Goal: Task Accomplishment & Management: Use online tool/utility

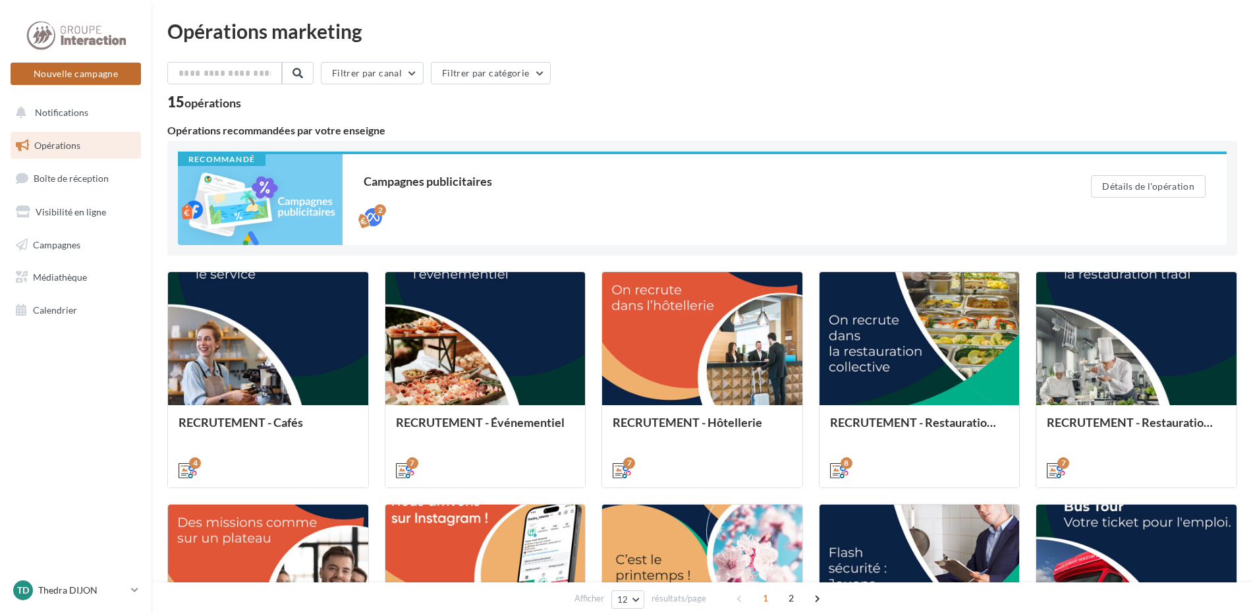
click at [122, 71] on button "Nouvelle campagne" at bounding box center [76, 74] width 130 height 22
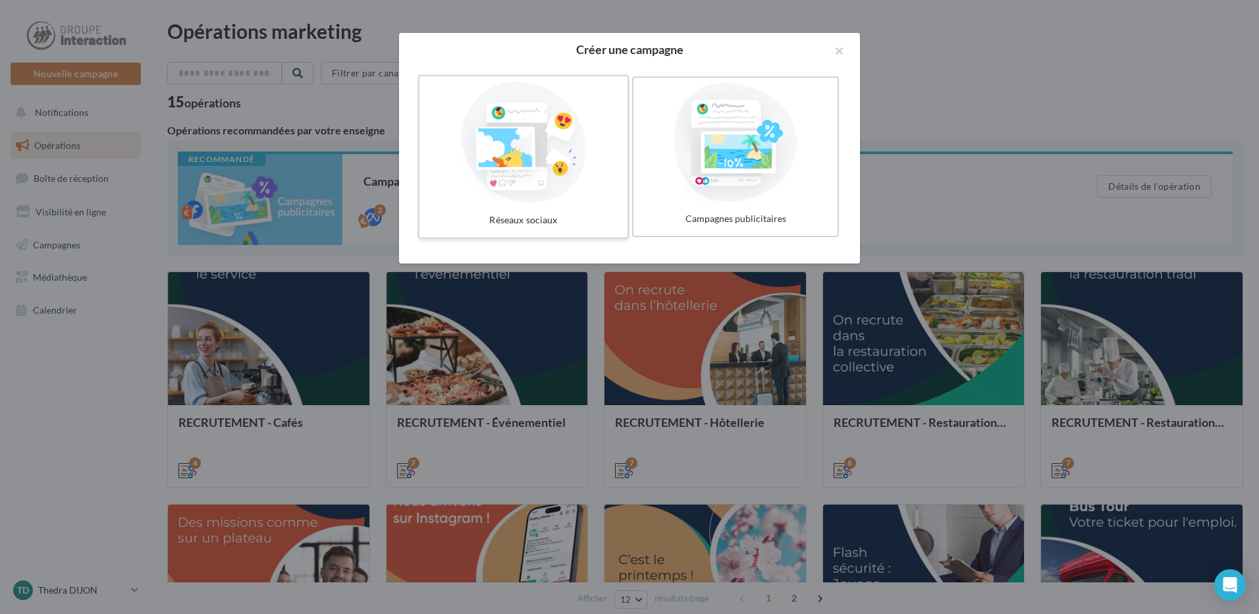
click at [526, 182] on div at bounding box center [524, 142] width 198 height 121
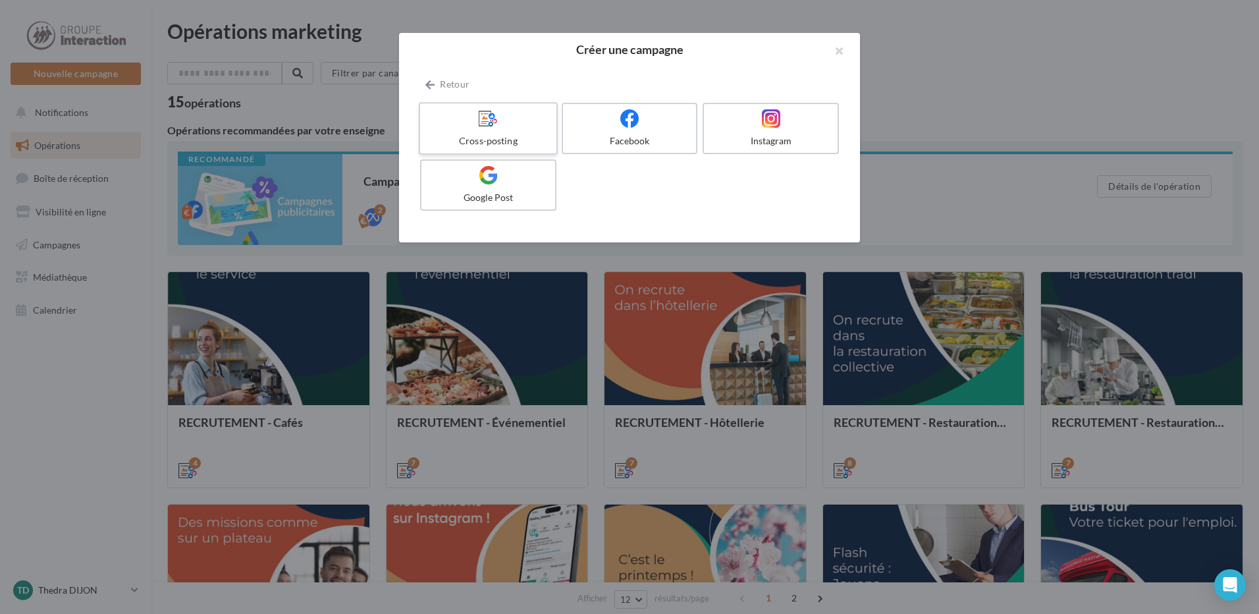
click at [499, 117] on div at bounding box center [487, 119] width 125 height 20
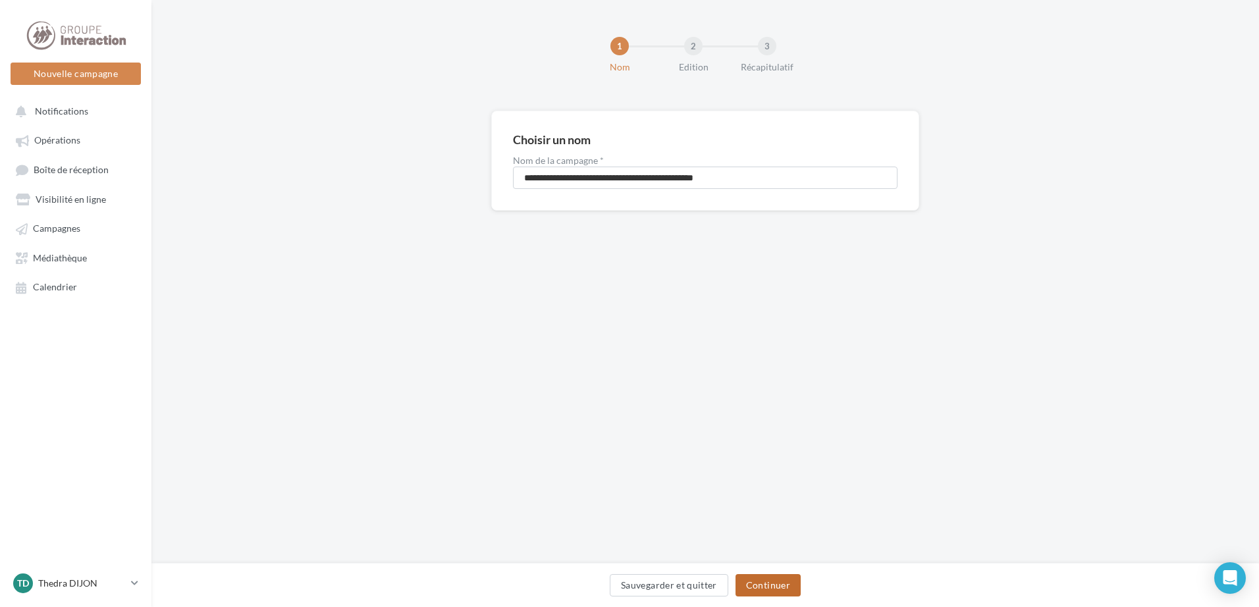
click at [771, 578] on button "Continuer" at bounding box center [768, 585] width 65 height 22
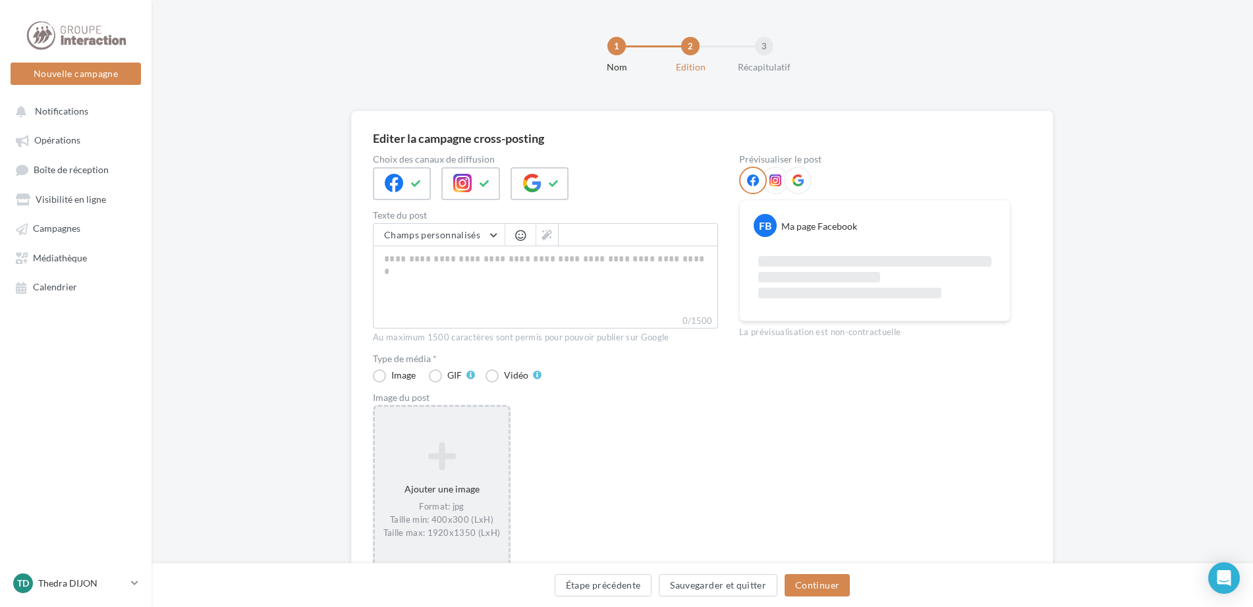
click at [434, 445] on icon at bounding box center [441, 457] width 123 height 32
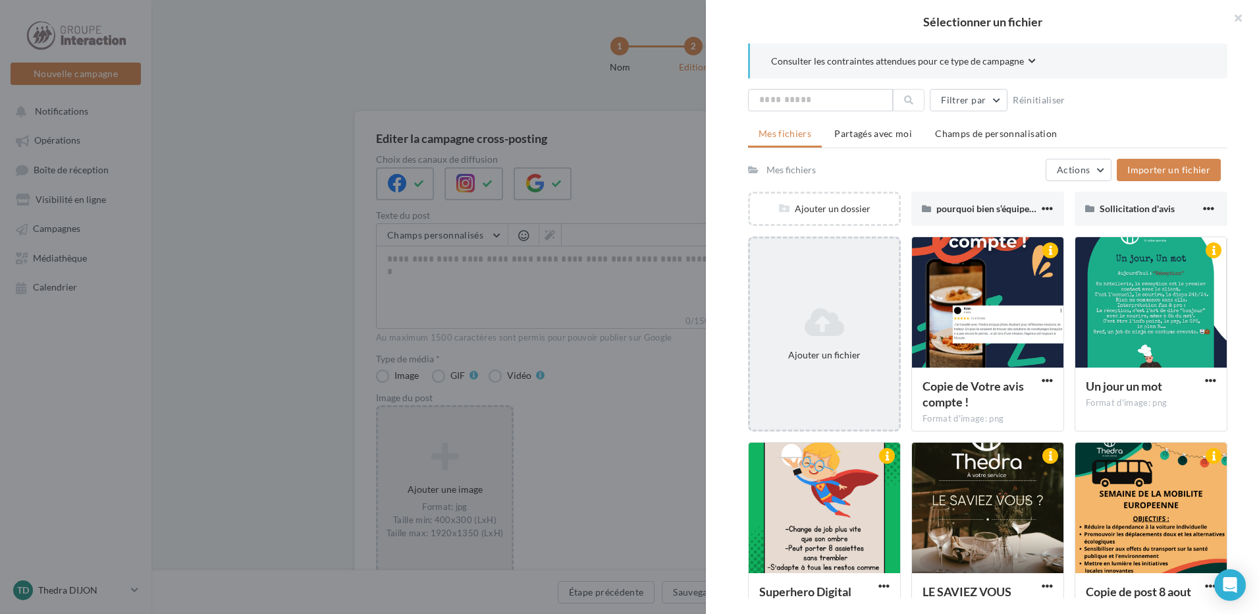
click at [805, 304] on div "Ajouter un fichier" at bounding box center [824, 334] width 149 height 66
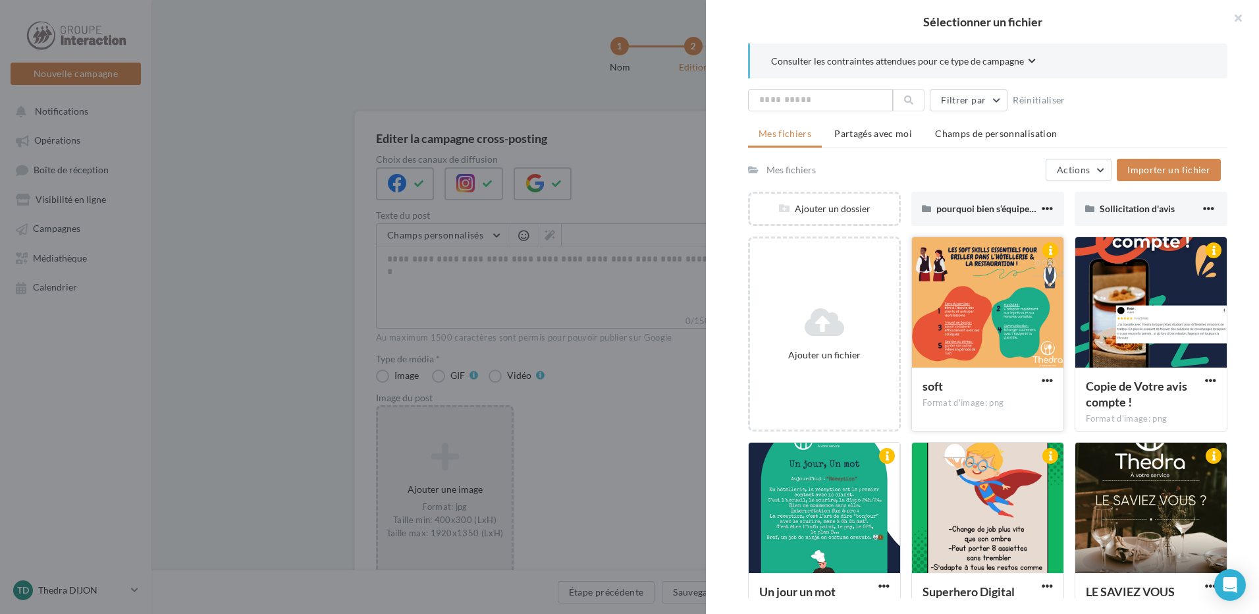
click at [1004, 298] on div at bounding box center [987, 303] width 151 height 132
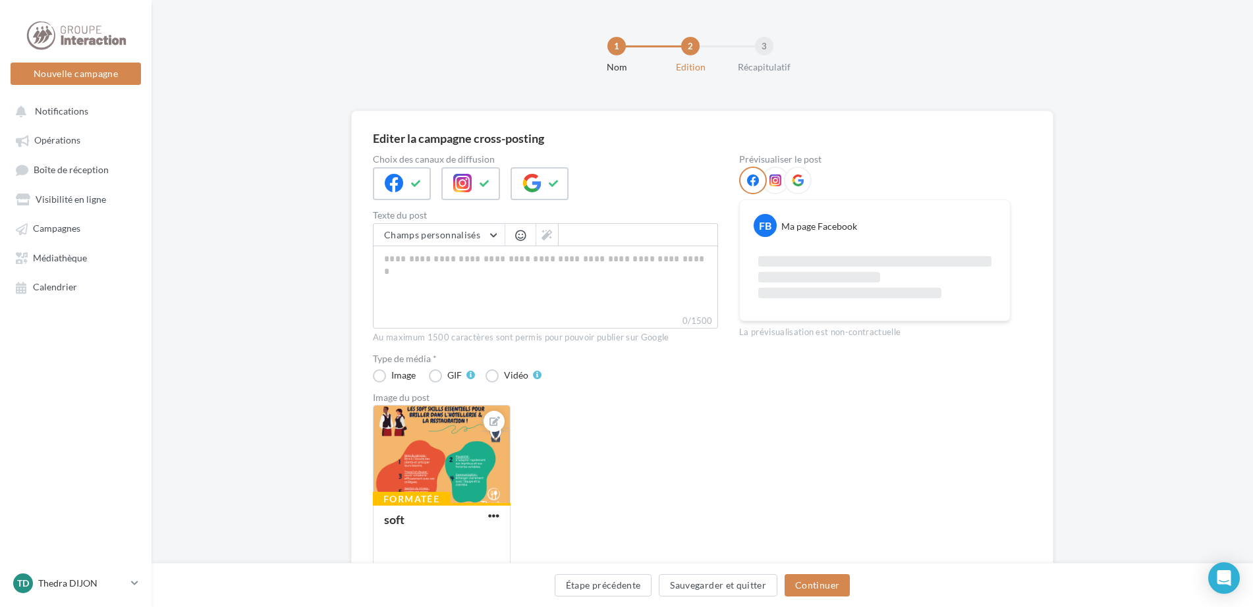
scroll to position [91, 0]
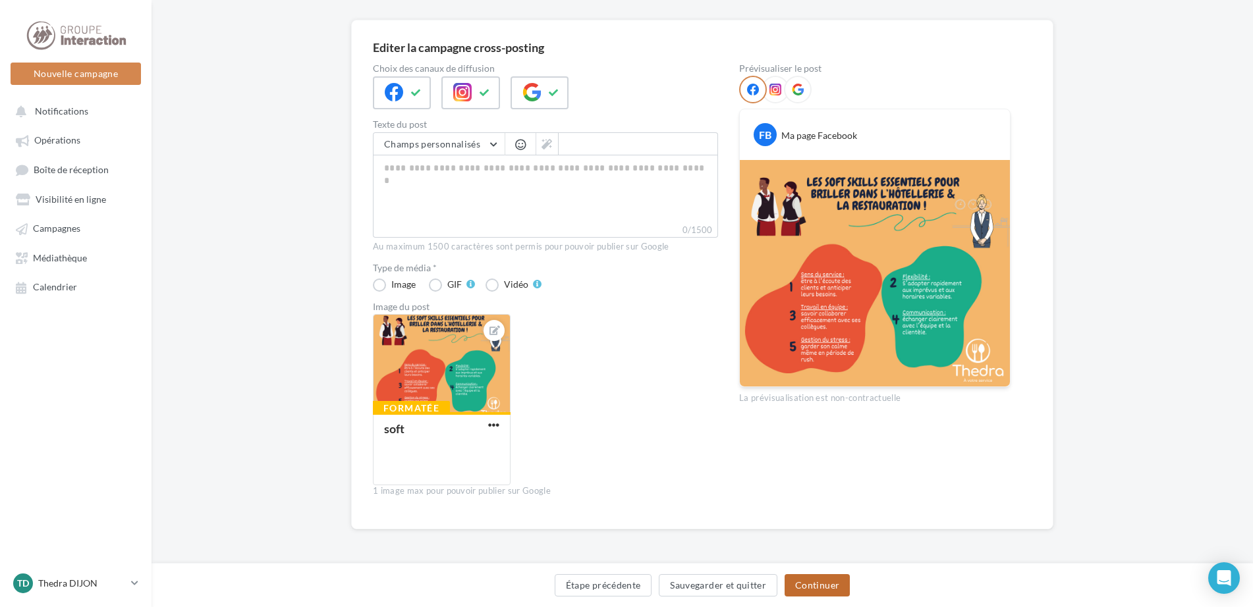
click at [806, 585] on button "Continuer" at bounding box center [816, 585] width 65 height 22
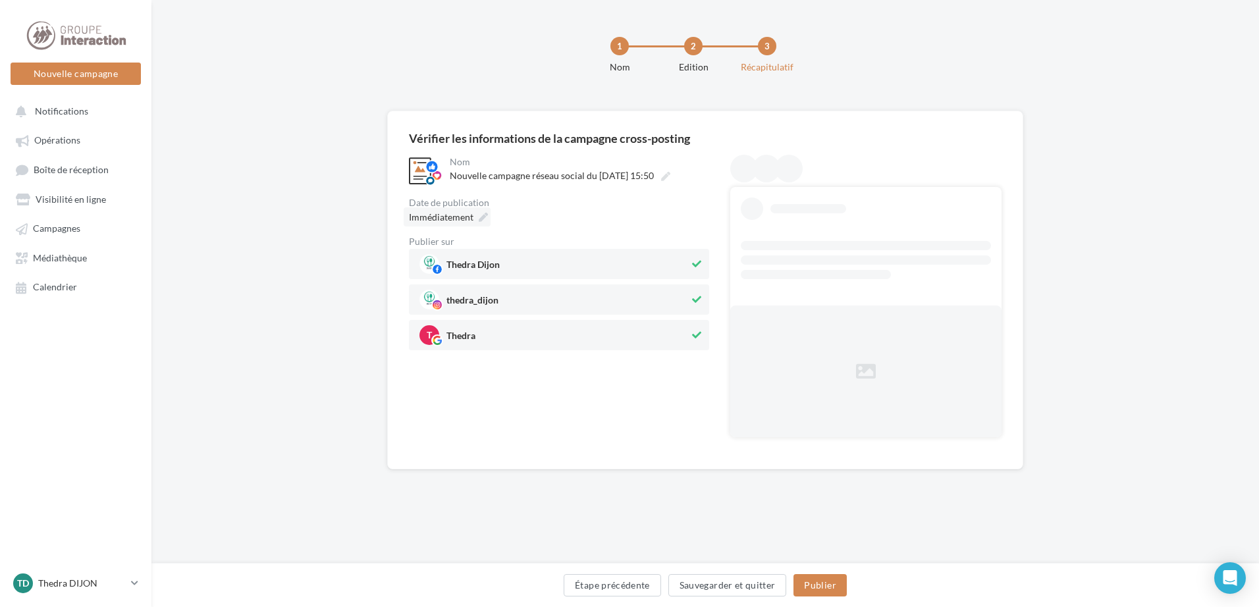
click at [477, 210] on div "Immédiatement" at bounding box center [447, 216] width 87 height 19
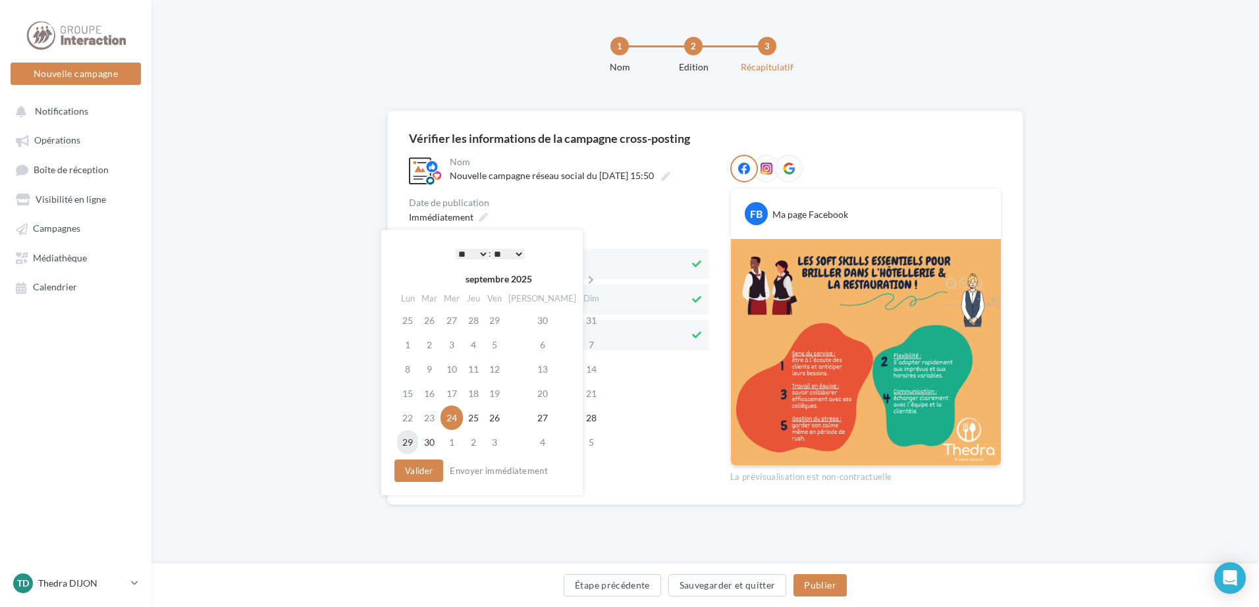
click at [410, 444] on td "29" at bounding box center [407, 442] width 21 height 24
click at [474, 255] on select "* * * * * * * * * * ** ** ** ** ** ** ** ** ** ** ** ** ** **" at bounding box center [472, 254] width 33 height 11
click at [512, 251] on select "** ** ** ** ** **" at bounding box center [507, 254] width 33 height 11
click at [664, 411] on div "**********" at bounding box center [559, 319] width 300 height 329
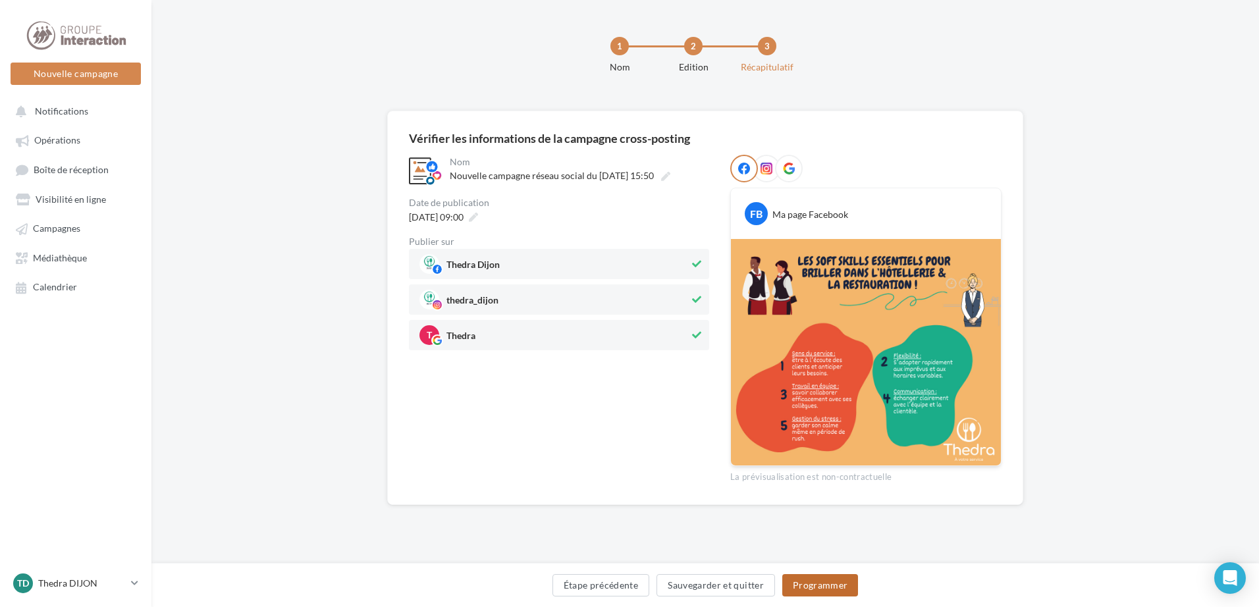
click at [837, 584] on button "Programmer" at bounding box center [820, 585] width 76 height 22
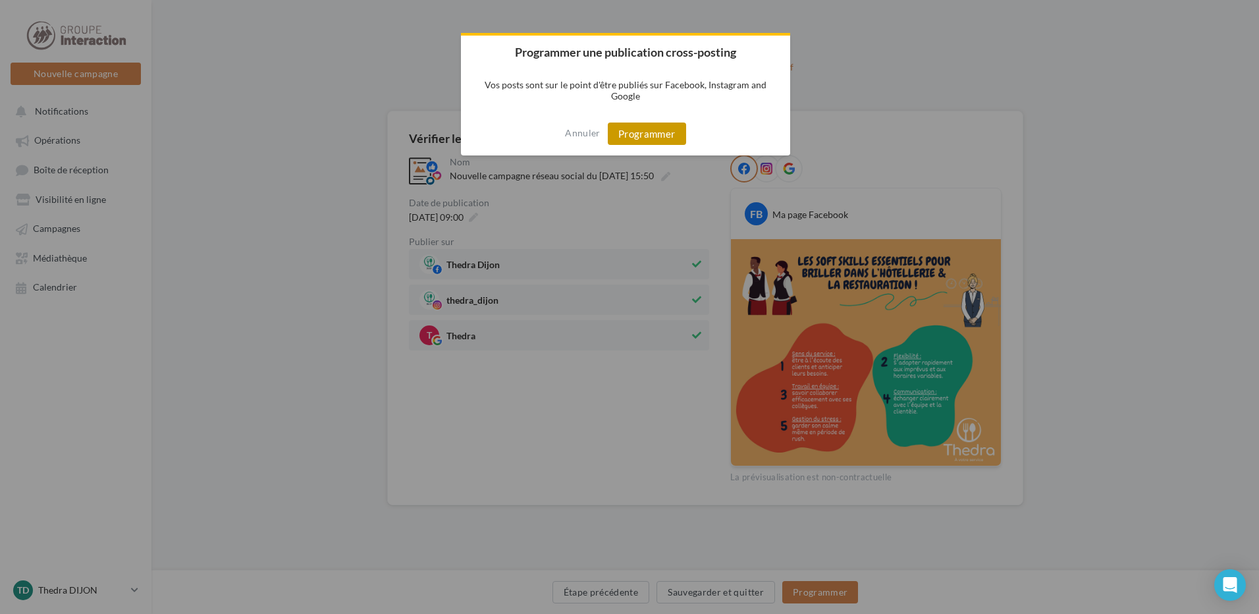
click at [643, 126] on button "Programmer" at bounding box center [647, 133] width 78 height 22
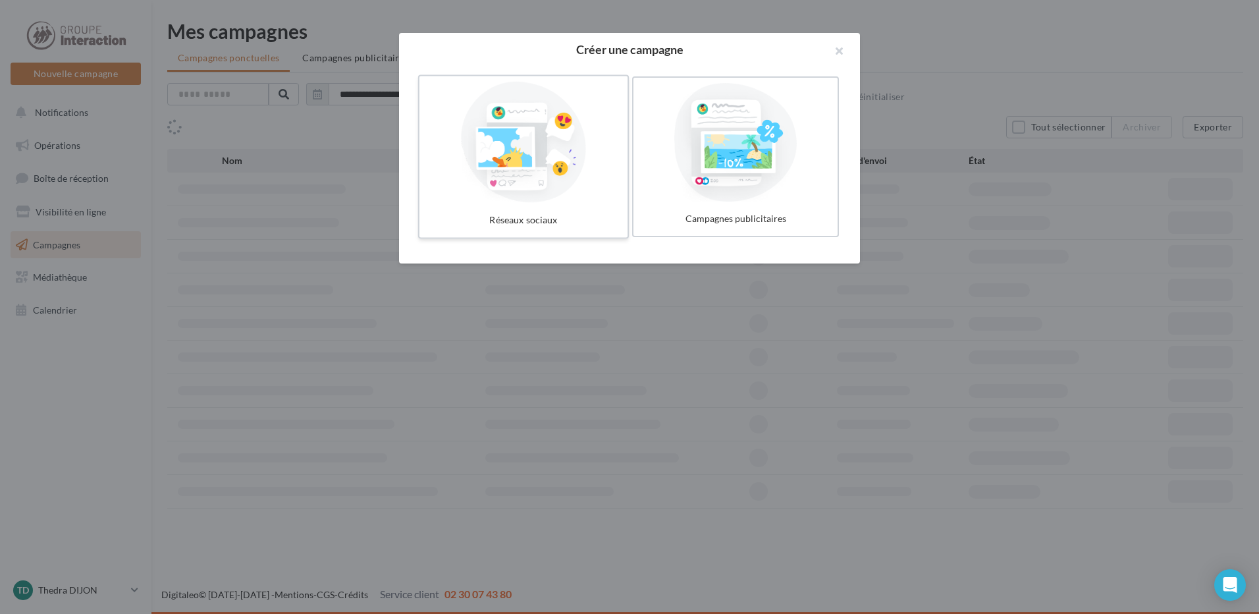
click at [533, 141] on div at bounding box center [524, 142] width 198 height 121
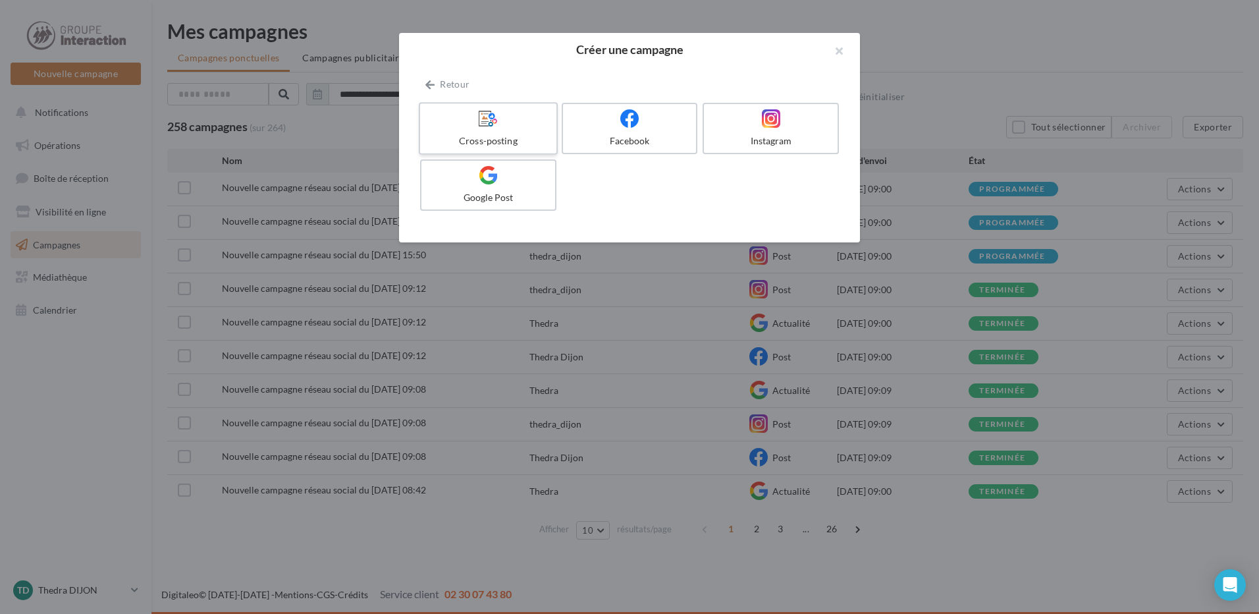
click at [483, 116] on icon at bounding box center [488, 118] width 19 height 19
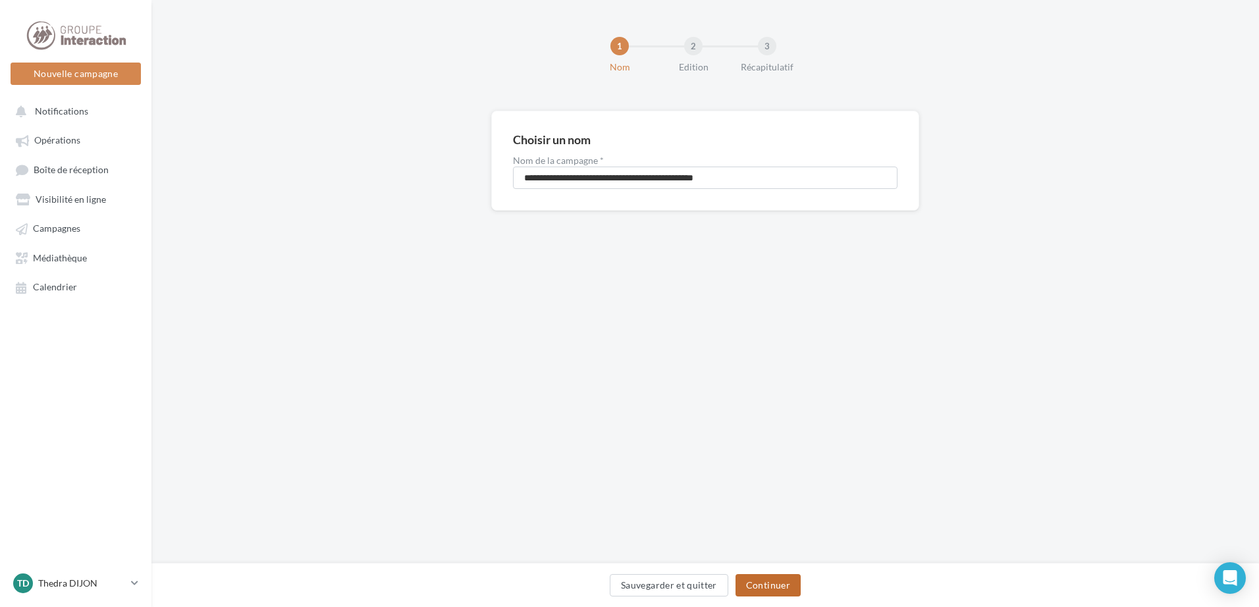
click at [769, 590] on button "Continuer" at bounding box center [768, 585] width 65 height 22
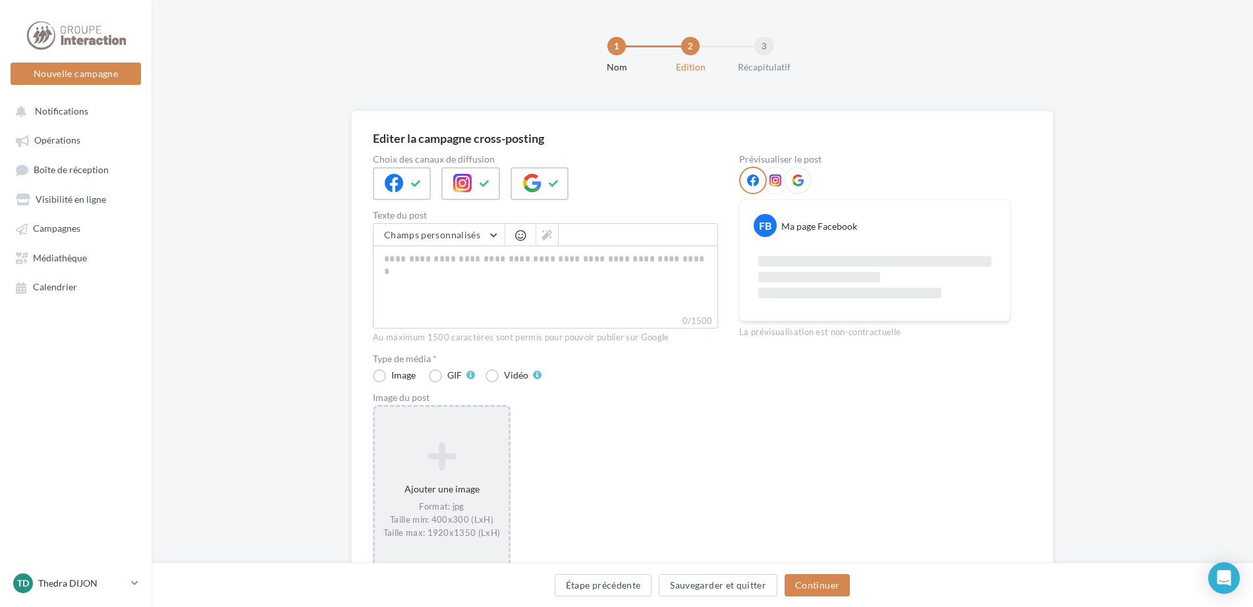
click at [440, 445] on icon at bounding box center [441, 457] width 123 height 32
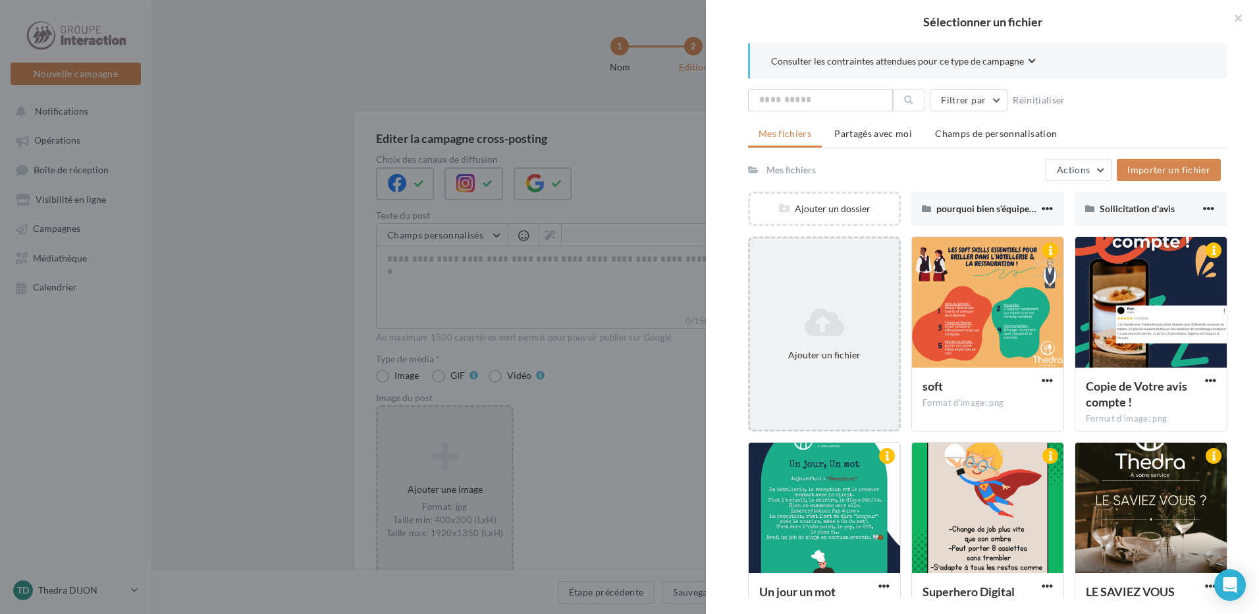
click at [813, 271] on div "Ajouter un fichier" at bounding box center [824, 333] width 153 height 195
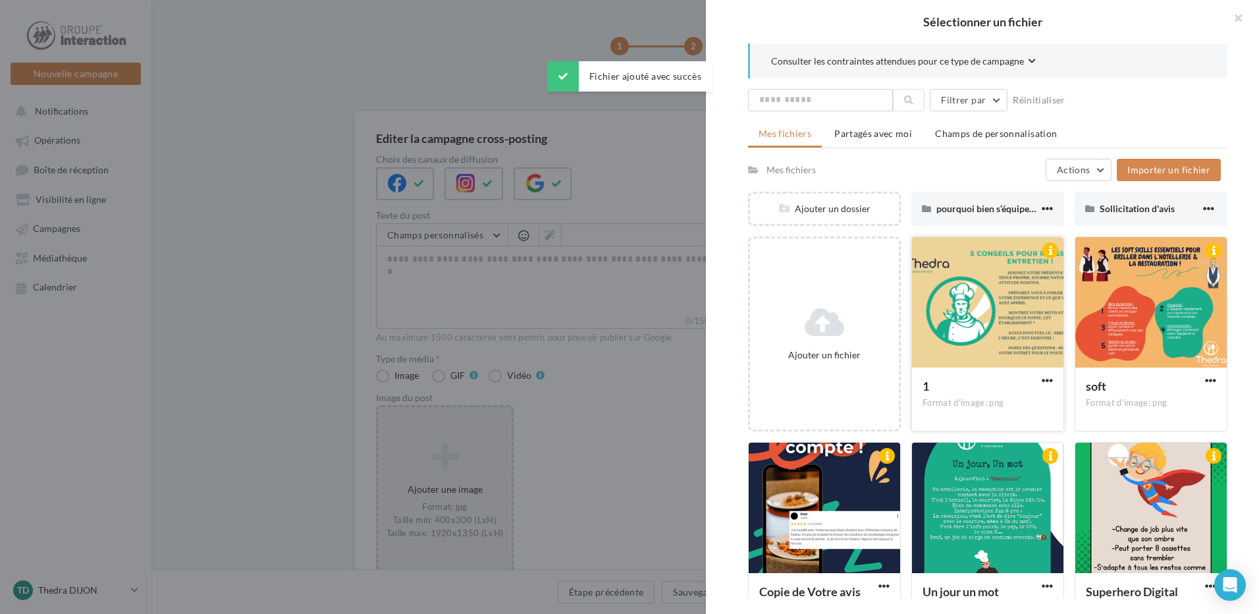
click at [993, 306] on div at bounding box center [987, 303] width 151 height 132
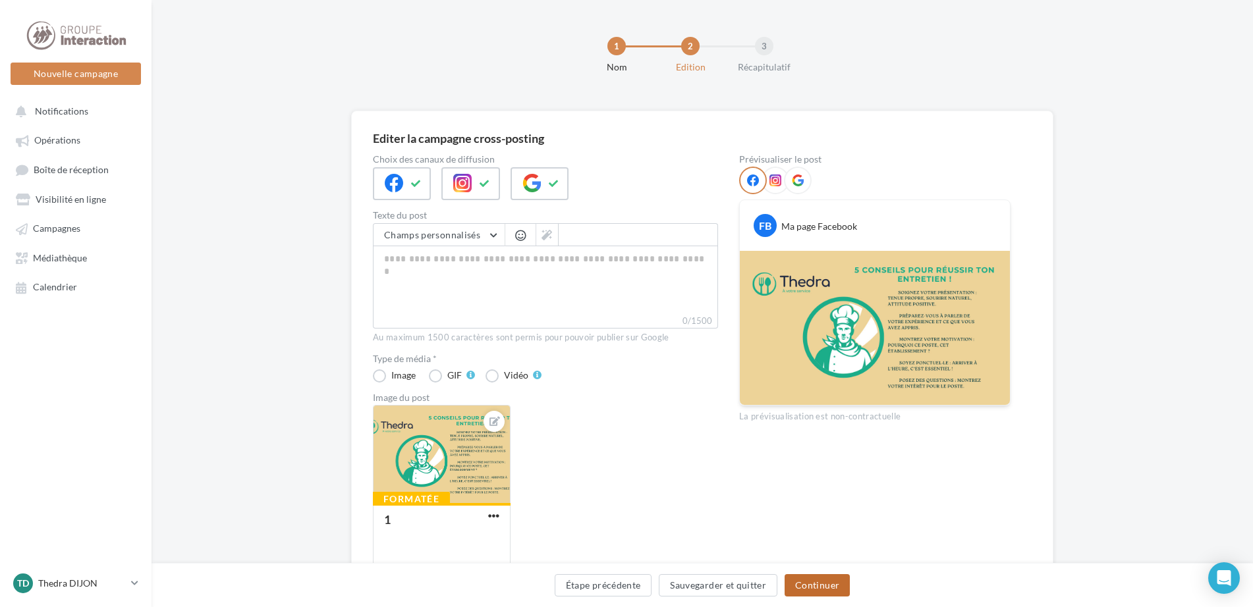
click at [836, 580] on button "Continuer" at bounding box center [816, 585] width 65 height 22
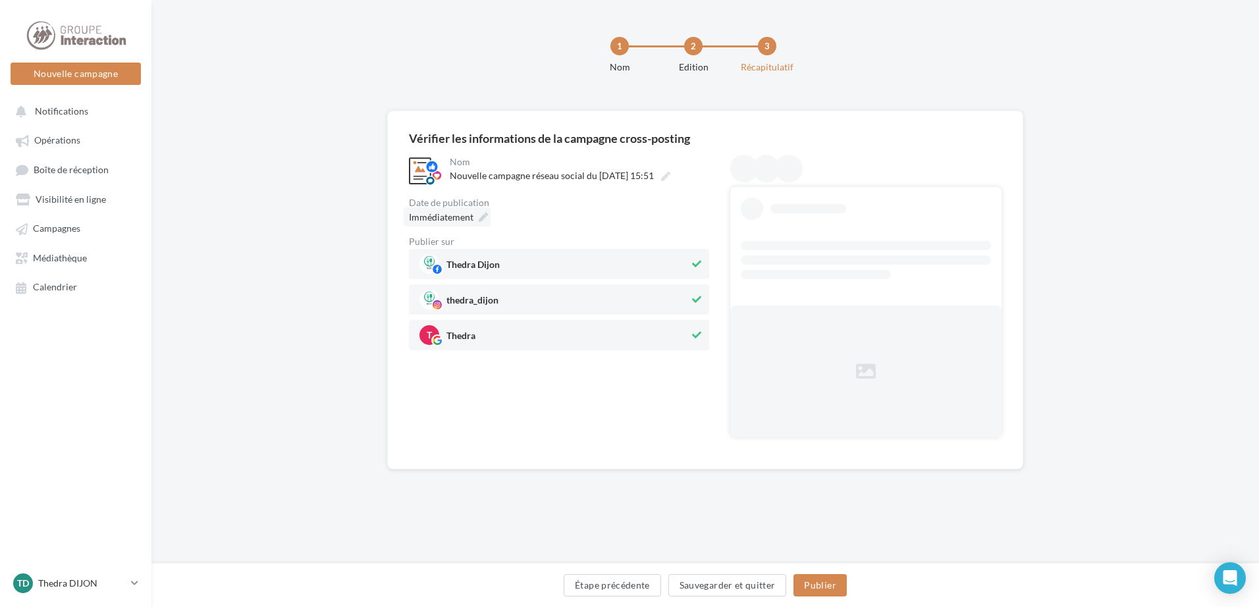
click at [475, 212] on div "Immédiatement" at bounding box center [447, 216] width 87 height 19
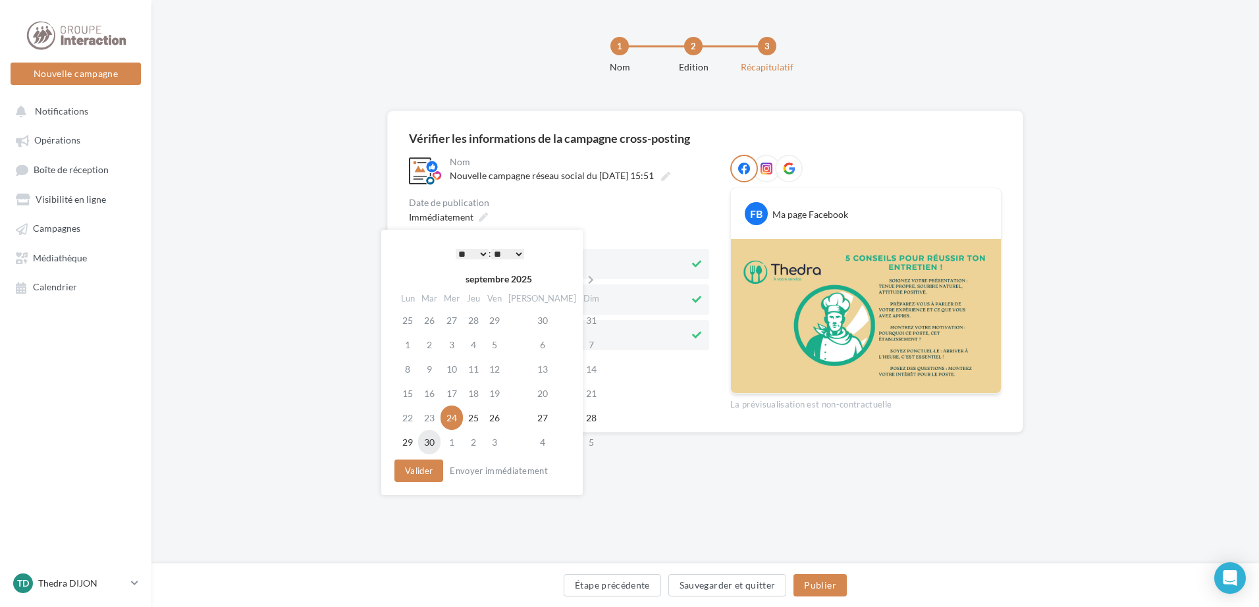
click at [430, 448] on td "30" at bounding box center [429, 442] width 22 height 24
click at [474, 249] on select "* * * * * * * * * * ** ** ** ** ** ** ** ** ** ** ** ** ** **" at bounding box center [472, 254] width 33 height 11
click at [672, 486] on div "**********" at bounding box center [705, 282] width 1108 height 564
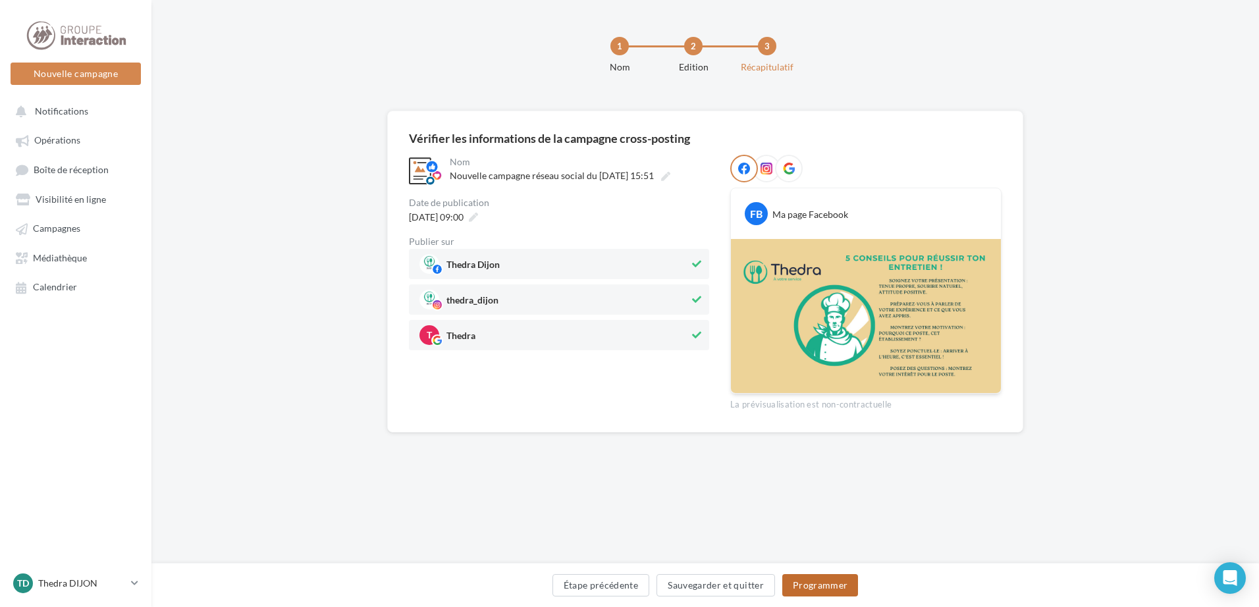
click at [829, 587] on button "Programmer" at bounding box center [820, 585] width 76 height 22
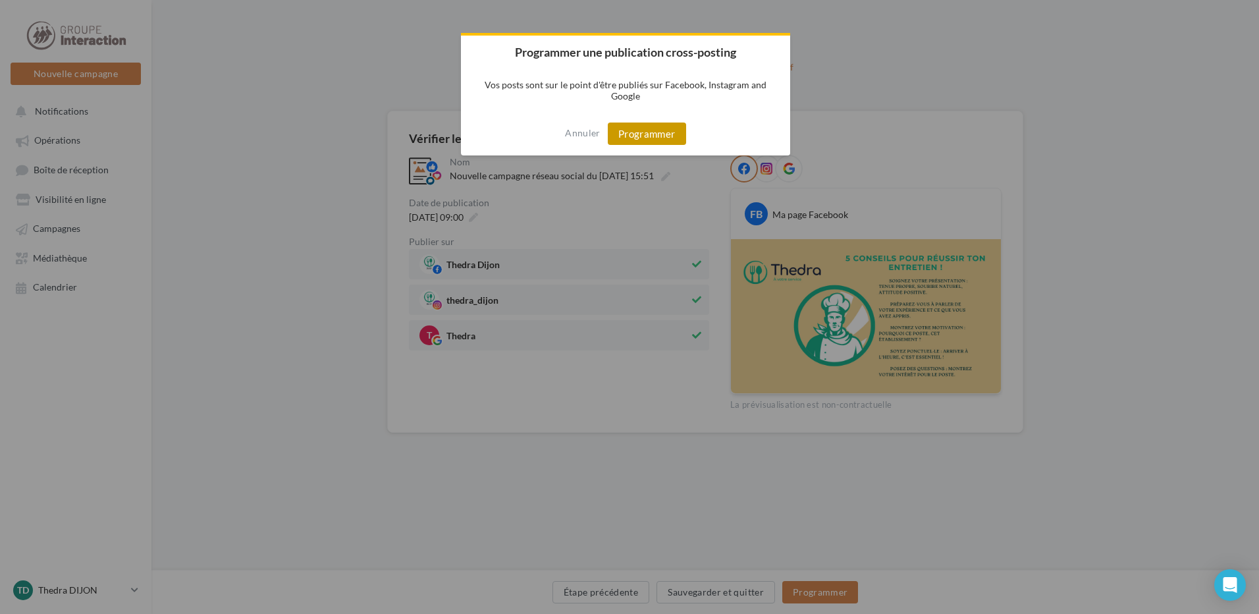
click at [649, 134] on button "Programmer" at bounding box center [647, 133] width 78 height 22
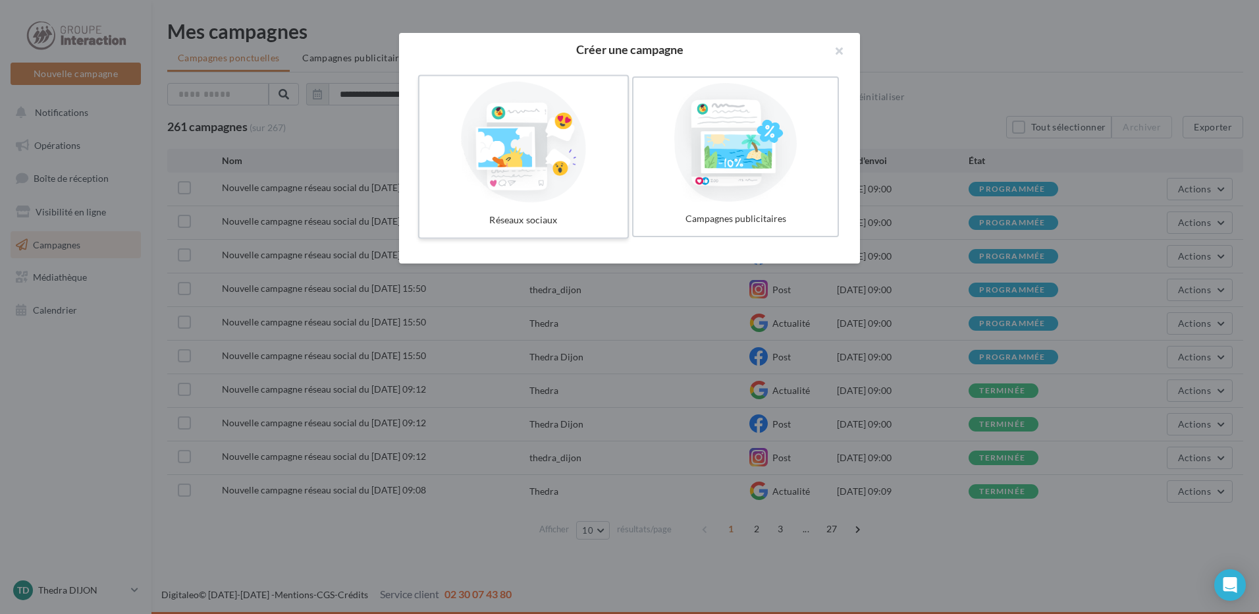
click at [483, 179] on div at bounding box center [524, 142] width 198 height 121
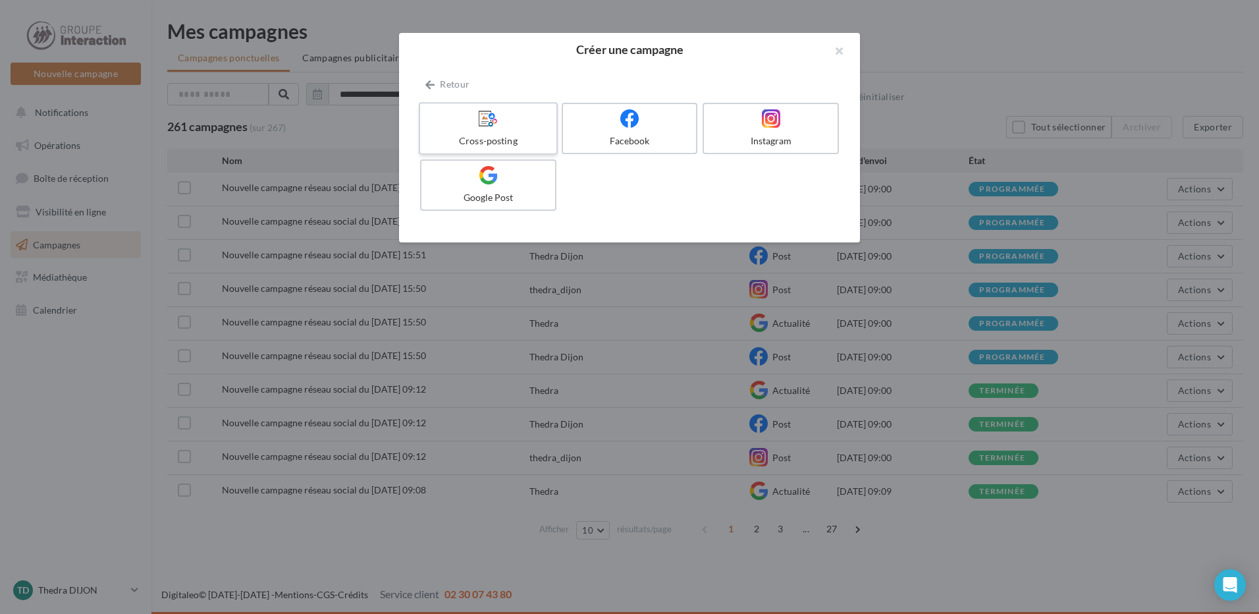
click at [520, 129] on div at bounding box center [487, 119] width 125 height 20
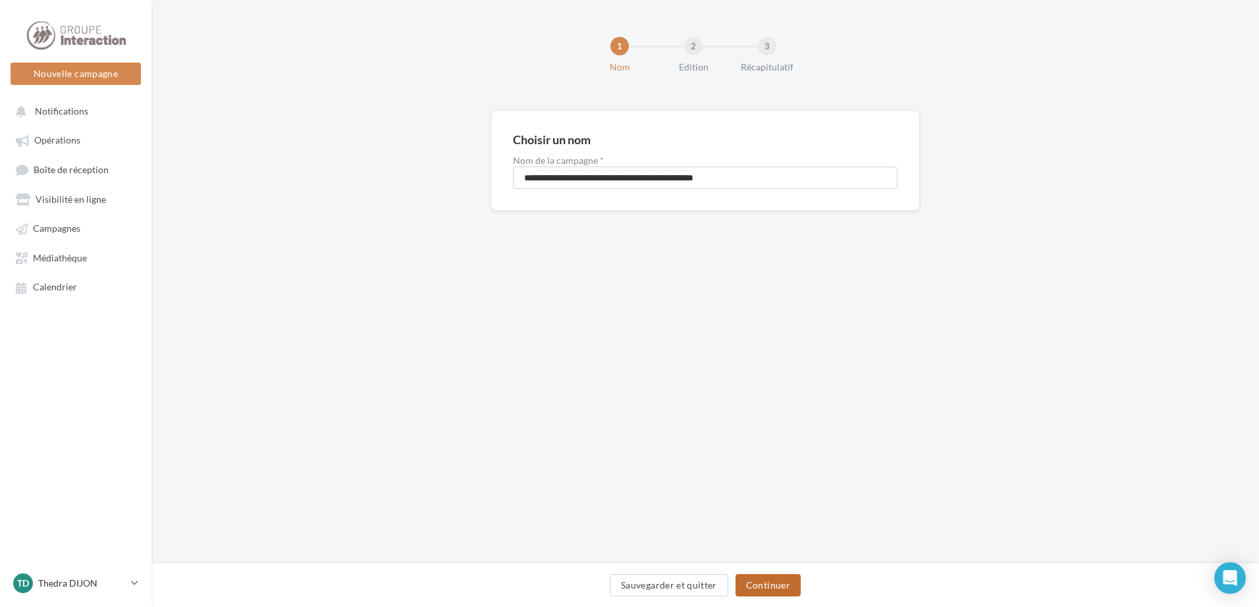
click at [751, 578] on button "Continuer" at bounding box center [768, 585] width 65 height 22
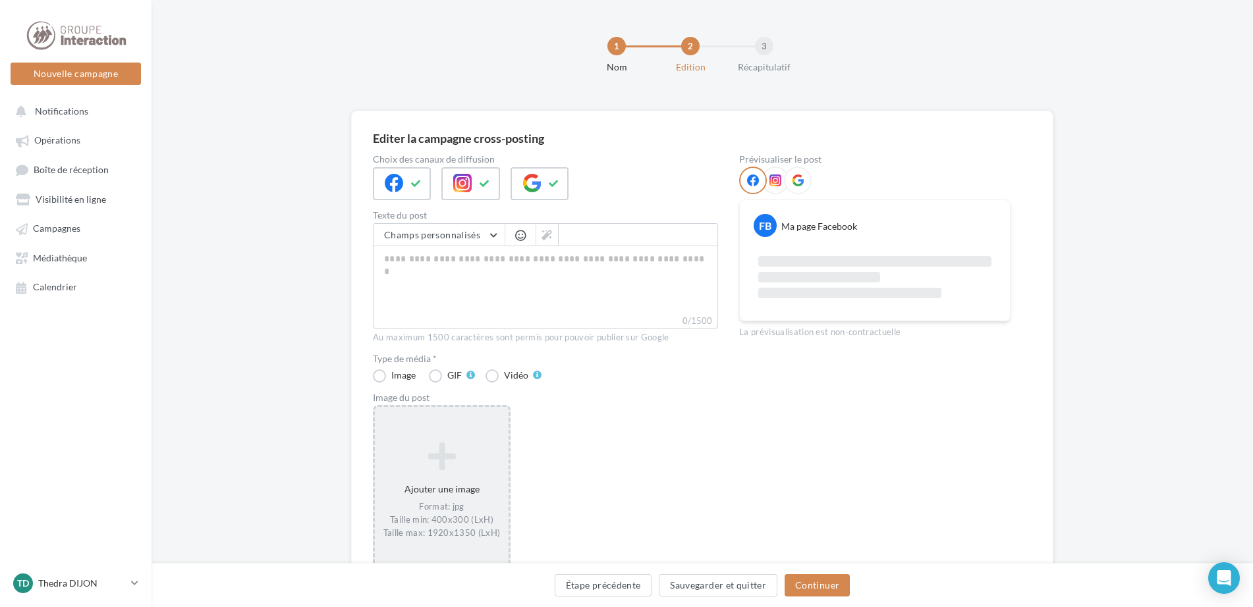
click at [450, 421] on div "Ajouter une image Format: jpg Taille min: 400x300 (LxH) Taille max: 1920x1350 (…" at bounding box center [442, 490] width 138 height 171
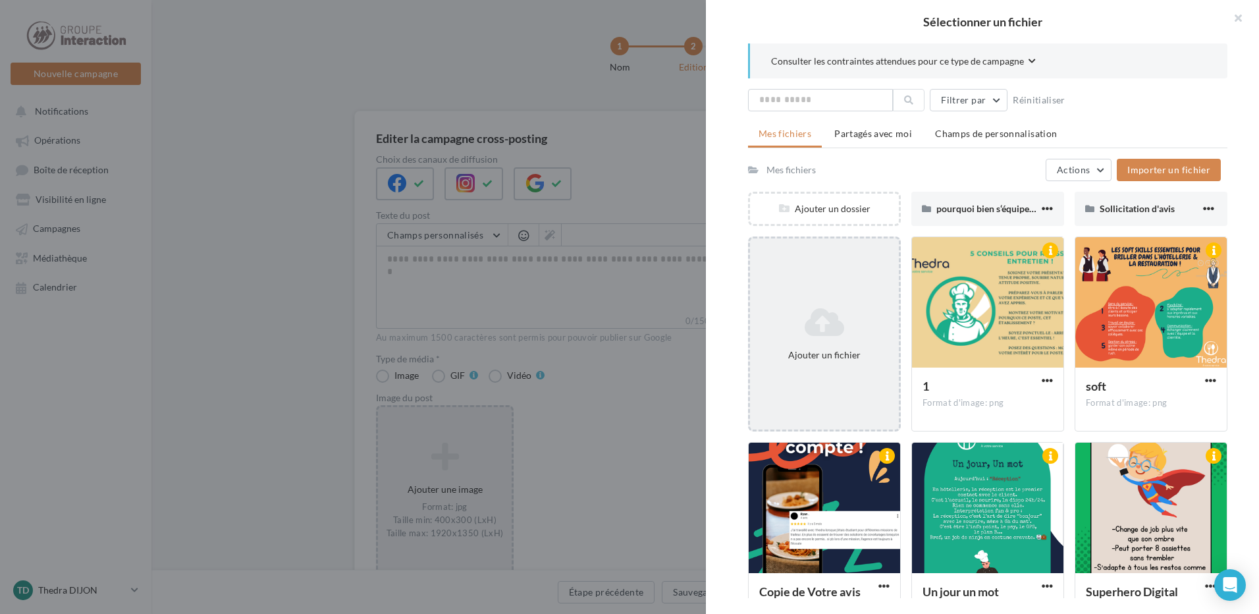
click at [820, 271] on div "Ajouter un fichier" at bounding box center [824, 333] width 153 height 195
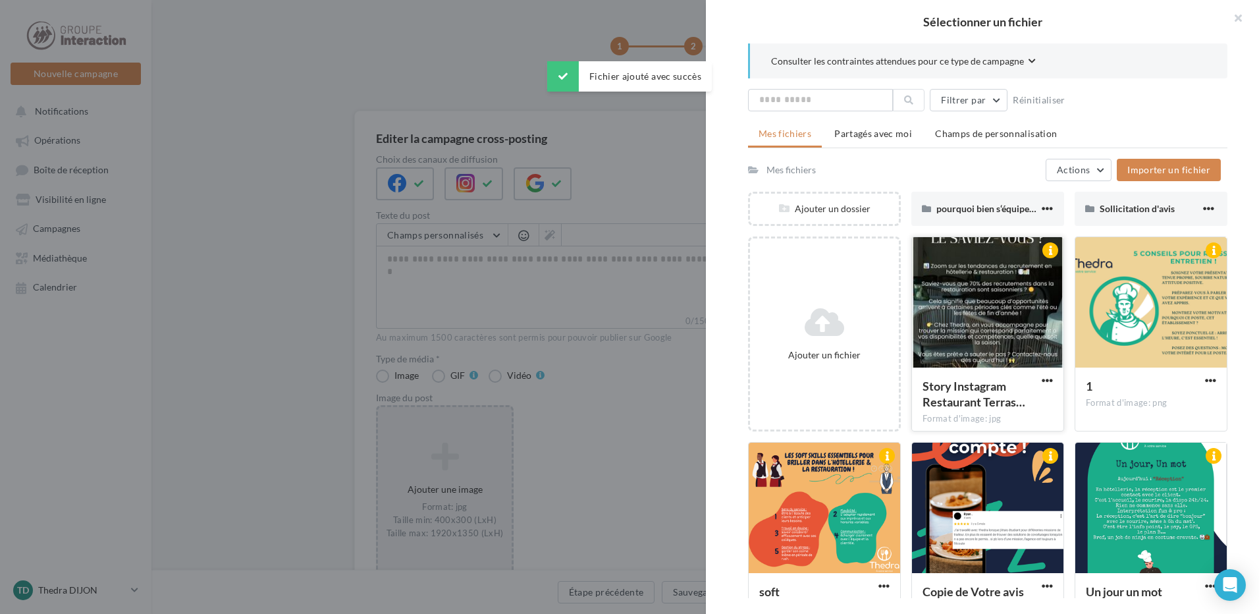
click at [1014, 304] on div at bounding box center [987, 303] width 151 height 132
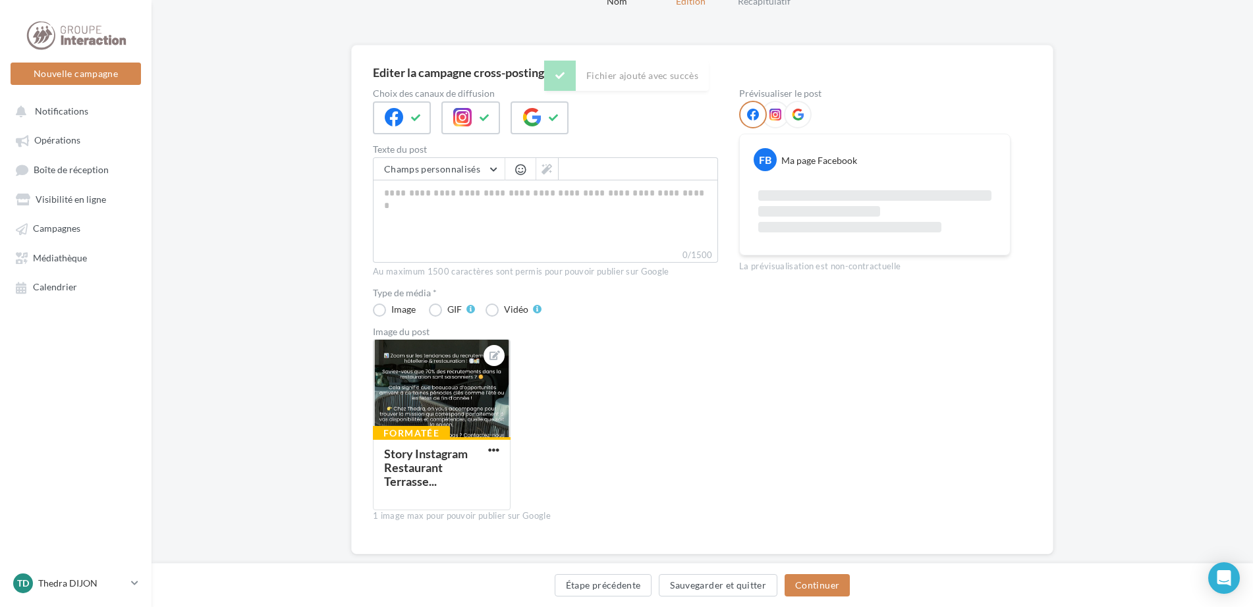
scroll to position [91, 0]
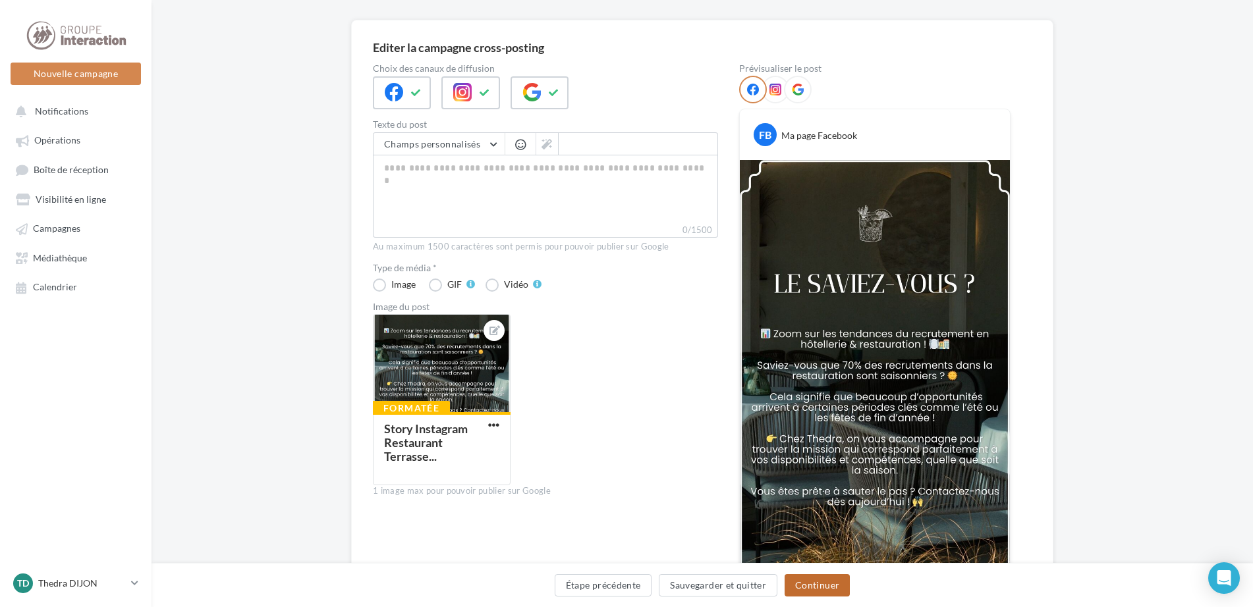
click at [813, 582] on button "Continuer" at bounding box center [816, 585] width 65 height 22
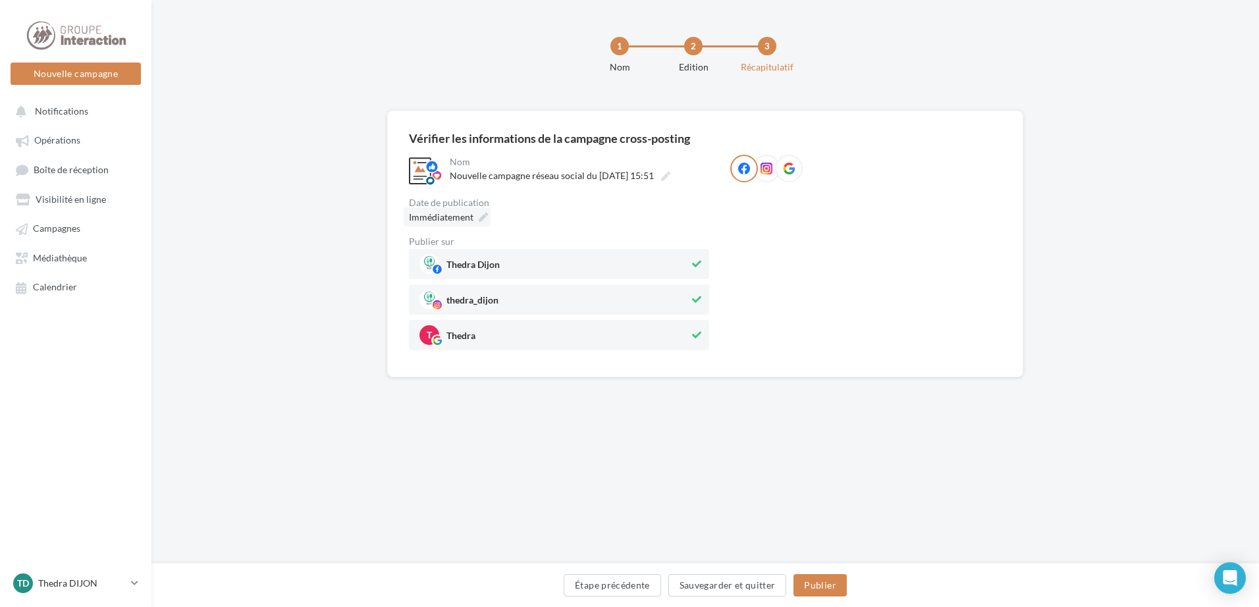
click at [479, 213] on icon at bounding box center [483, 217] width 9 height 9
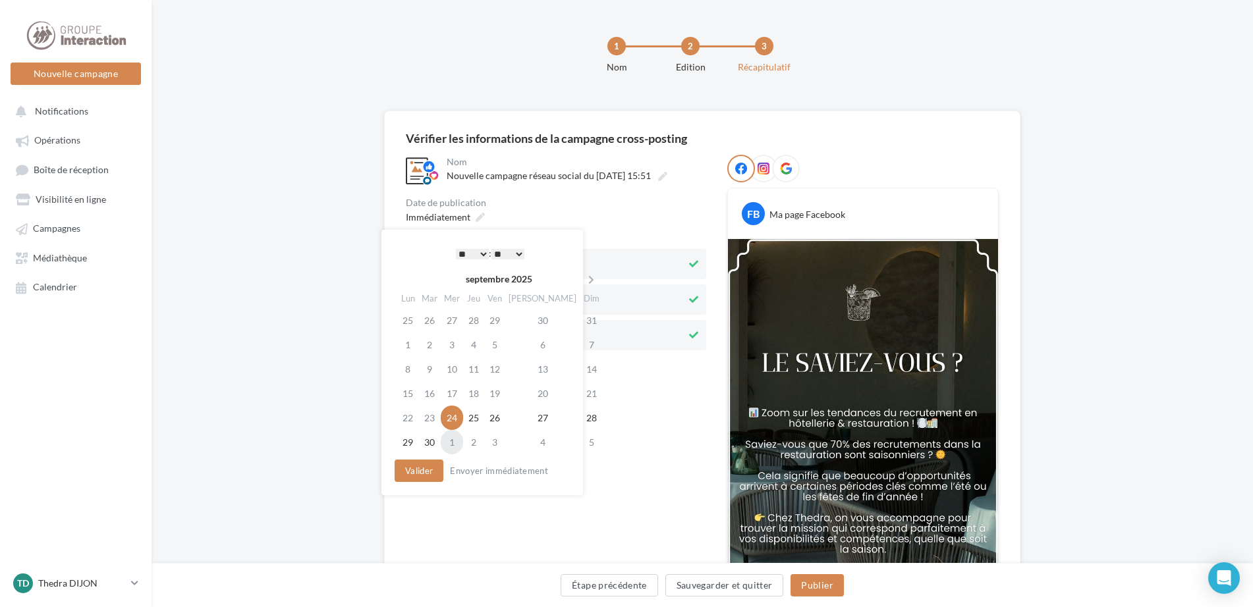
click at [463, 443] on td "1" at bounding box center [452, 442] width 22 height 24
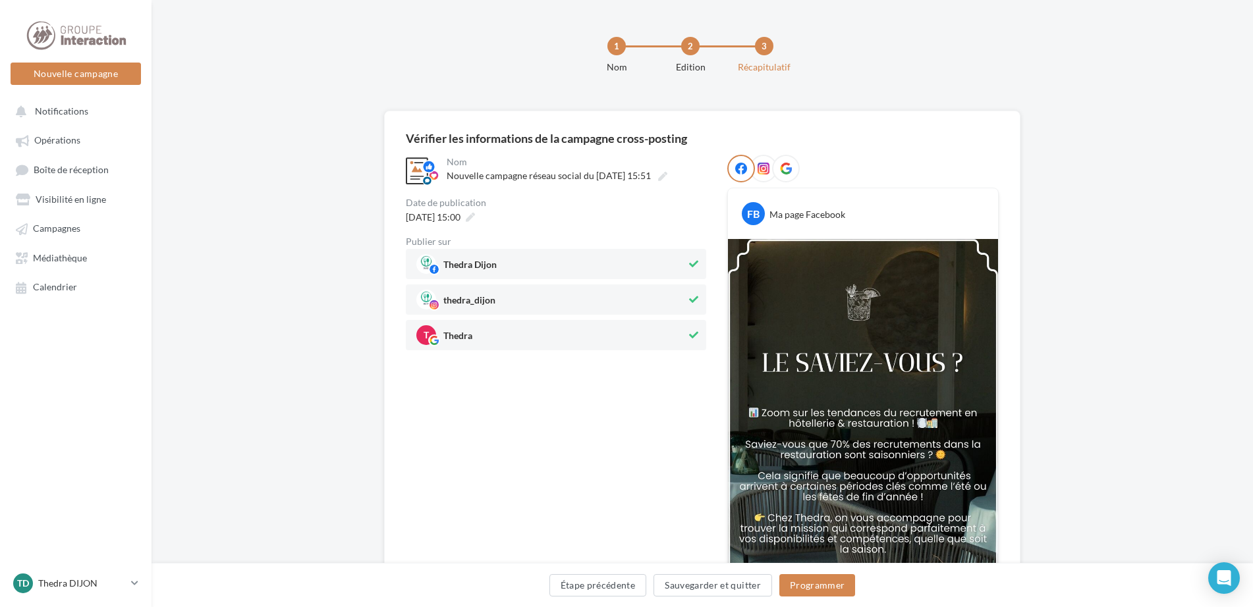
click at [622, 387] on div "**********" at bounding box center [556, 446] width 300 height 582
click at [477, 215] on div "01/10/2025 à 15:00" at bounding box center [438, 216] width 77 height 19
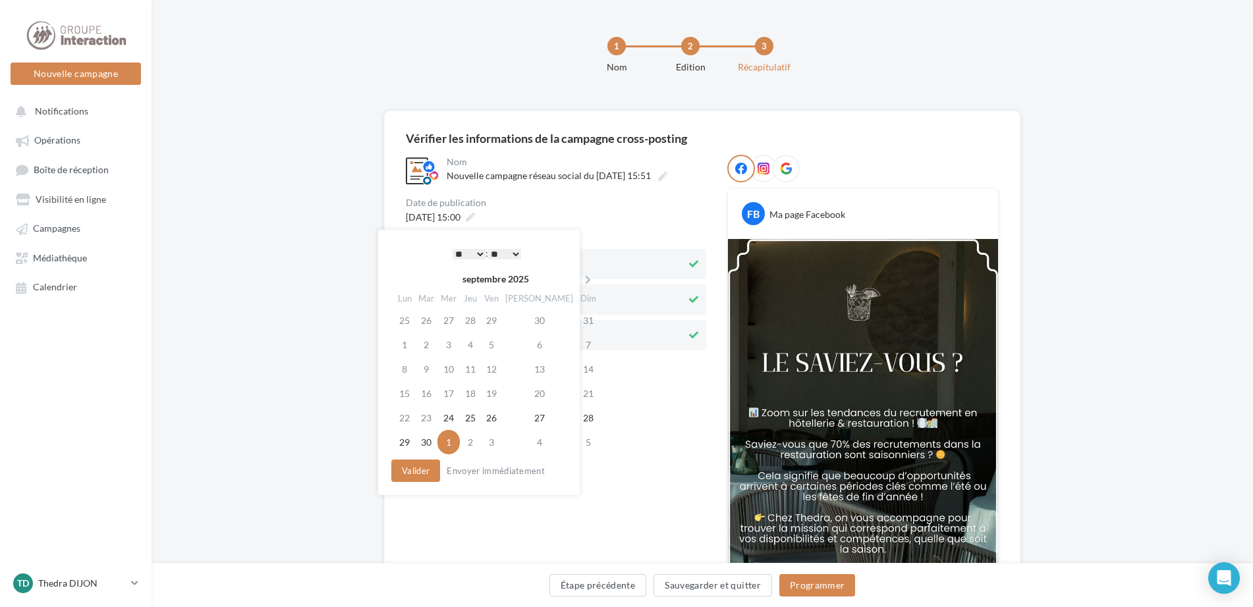
click at [473, 252] on select "* * * * * * * * * * ** ** ** ** ** ** ** ** ** ** ** ** ** **" at bounding box center [468, 254] width 33 height 11
drag, startPoint x: 624, startPoint y: 434, endPoint x: 698, endPoint y: 484, distance: 89.1
click at [624, 435] on div "**********" at bounding box center [556, 446] width 300 height 582
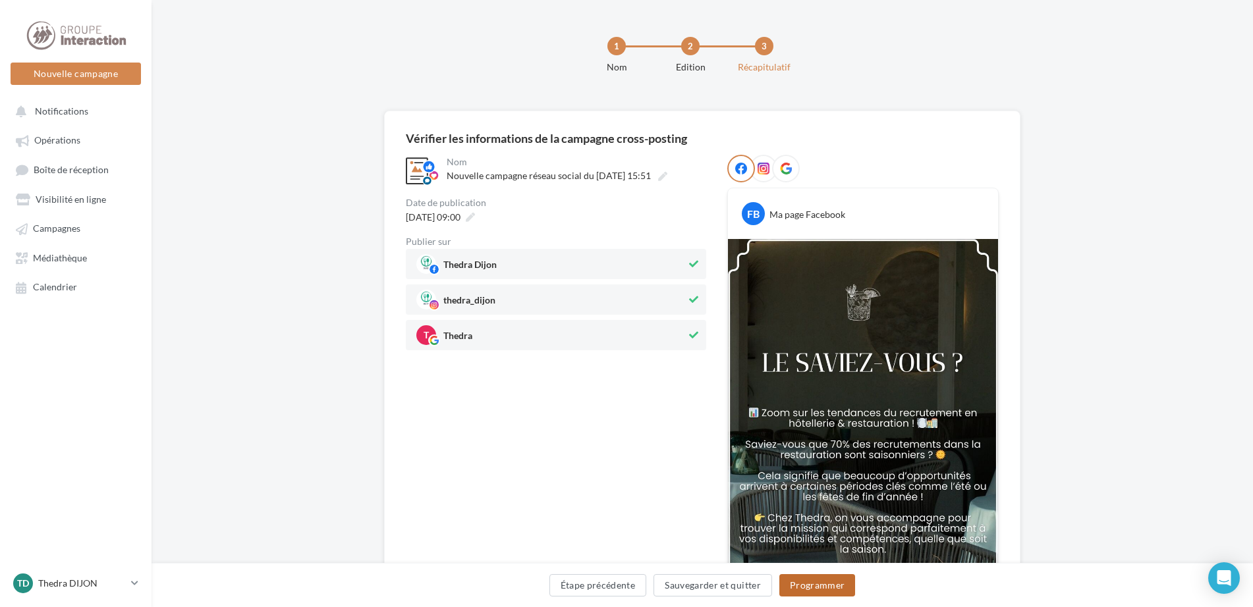
click at [814, 587] on button "Programmer" at bounding box center [817, 585] width 76 height 22
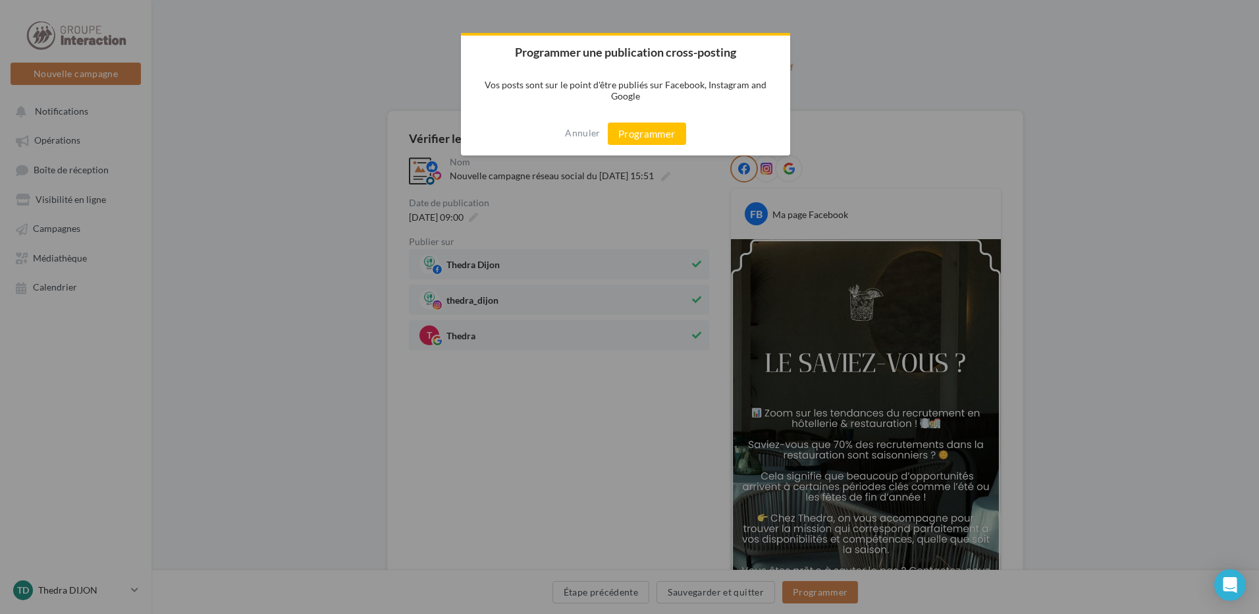
click at [661, 146] on div "Annuler Programmer" at bounding box center [625, 133] width 329 height 43
drag, startPoint x: 661, startPoint y: 146, endPoint x: 655, endPoint y: 136, distance: 11.5
click at [655, 136] on button "Programmer" at bounding box center [647, 133] width 78 height 22
